Goal: Information Seeking & Learning: Learn about a topic

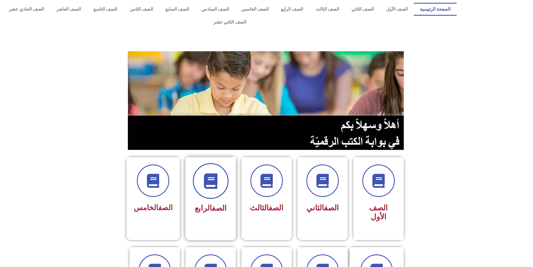
click at [212, 176] on span at bounding box center [211, 181] width 36 height 36
click at [215, 173] on icon at bounding box center [210, 180] width 15 height 15
click at [225, 204] on link "الصف" at bounding box center [219, 208] width 15 height 9
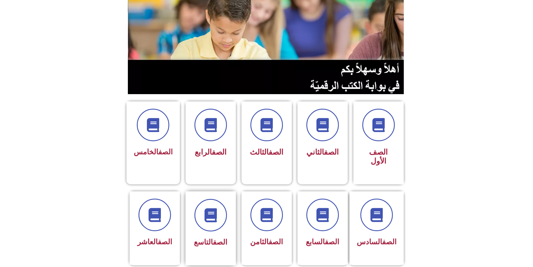
scroll to position [56, 0]
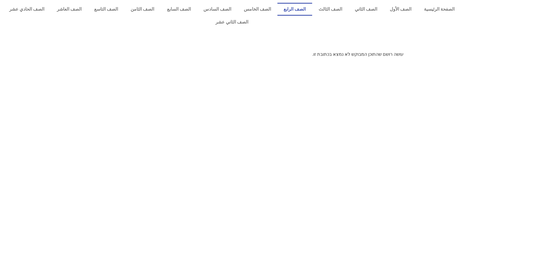
click at [306, 6] on link "الصف الرابع" at bounding box center [294, 9] width 35 height 13
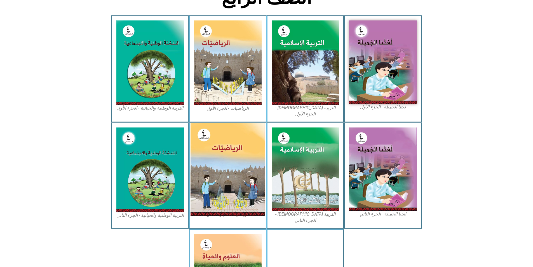
scroll to position [168, 0]
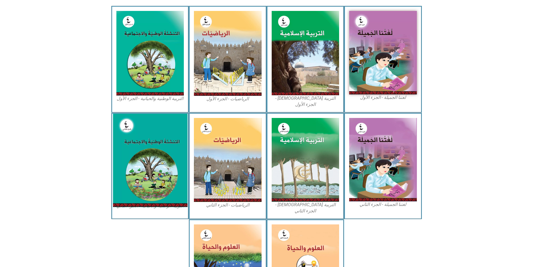
click at [169, 150] on img at bounding box center [150, 159] width 74 height 93
click at [169, 151] on img at bounding box center [150, 159] width 74 height 93
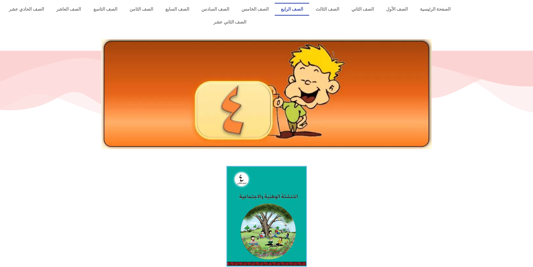
click at [305, 9] on link "الصف الرابع" at bounding box center [292, 9] width 34 height 13
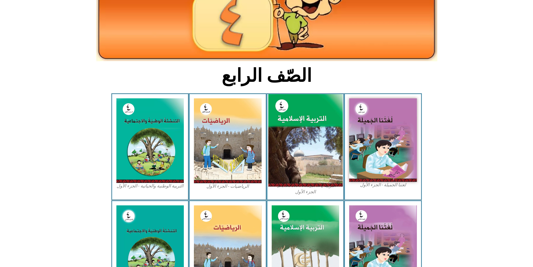
scroll to position [84, 0]
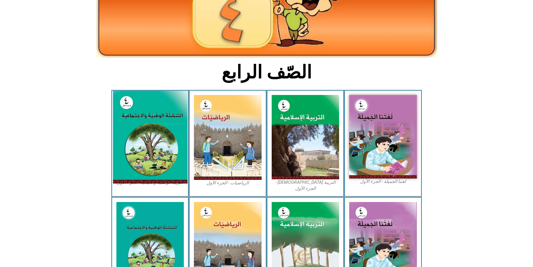
click at [158, 129] on img at bounding box center [150, 137] width 74 height 93
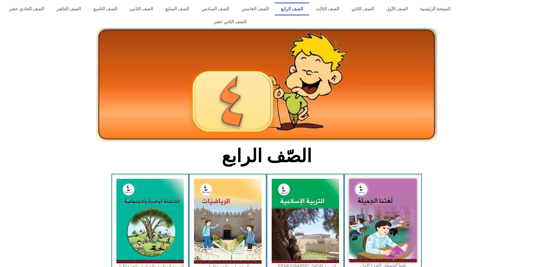
scroll to position [0, 0]
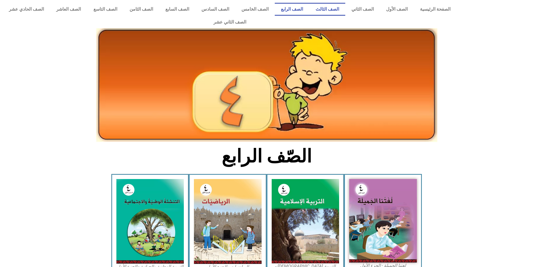
click at [336, 9] on link "الصف الثالث" at bounding box center [327, 9] width 36 height 13
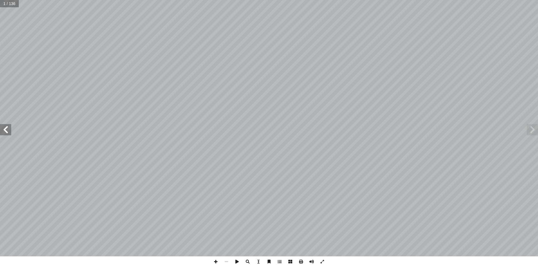
click at [10, 134] on span at bounding box center [5, 129] width 11 height 11
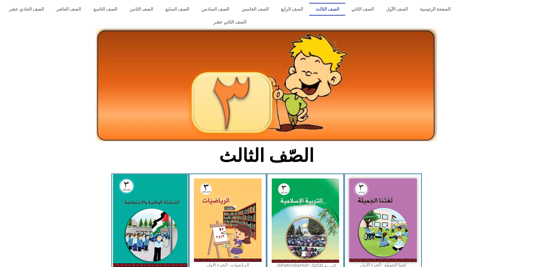
click at [148, 213] on img at bounding box center [150, 220] width 74 height 93
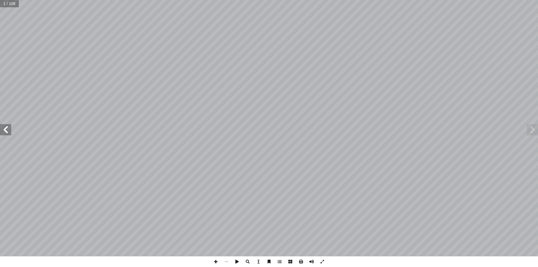
click at [9, 133] on span at bounding box center [5, 129] width 11 height 11
click at [10, 132] on span at bounding box center [5, 129] width 11 height 11
click at [5, 132] on span at bounding box center [5, 129] width 11 height 11
